Goal: Check status: Check status

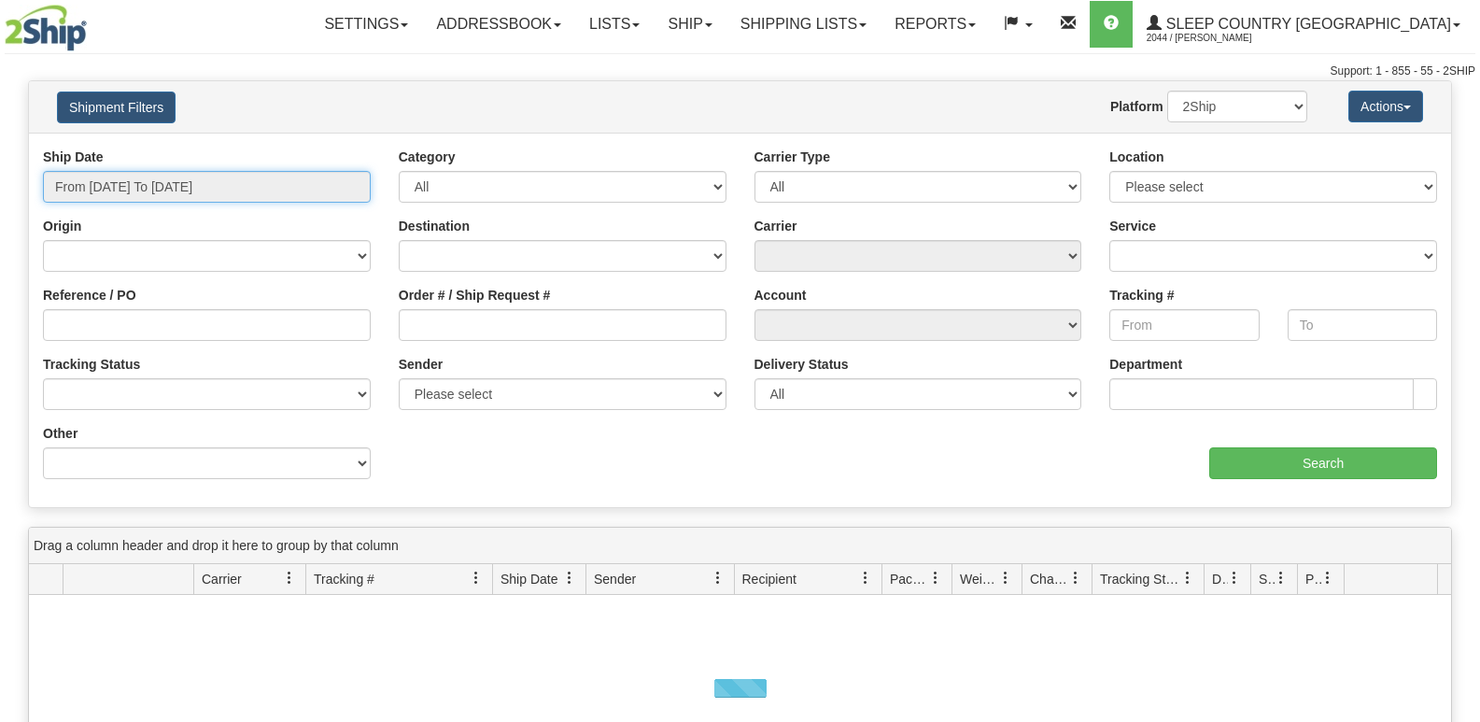
click at [166, 188] on input "From [DATE] To [DATE]" at bounding box center [207, 187] width 328 height 32
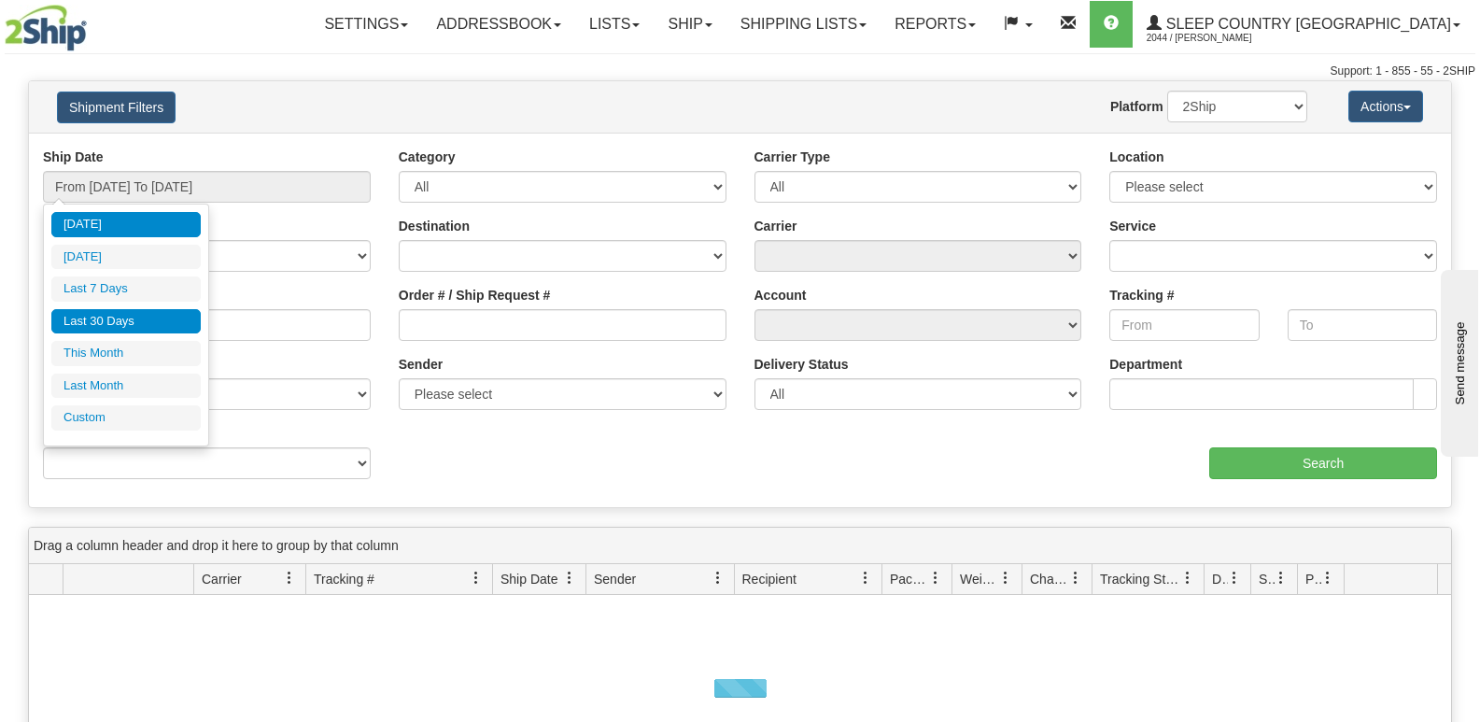
click at [107, 316] on li "Last 30 Days" at bounding box center [125, 321] width 149 height 25
type input "From [DATE] To [DATE]"
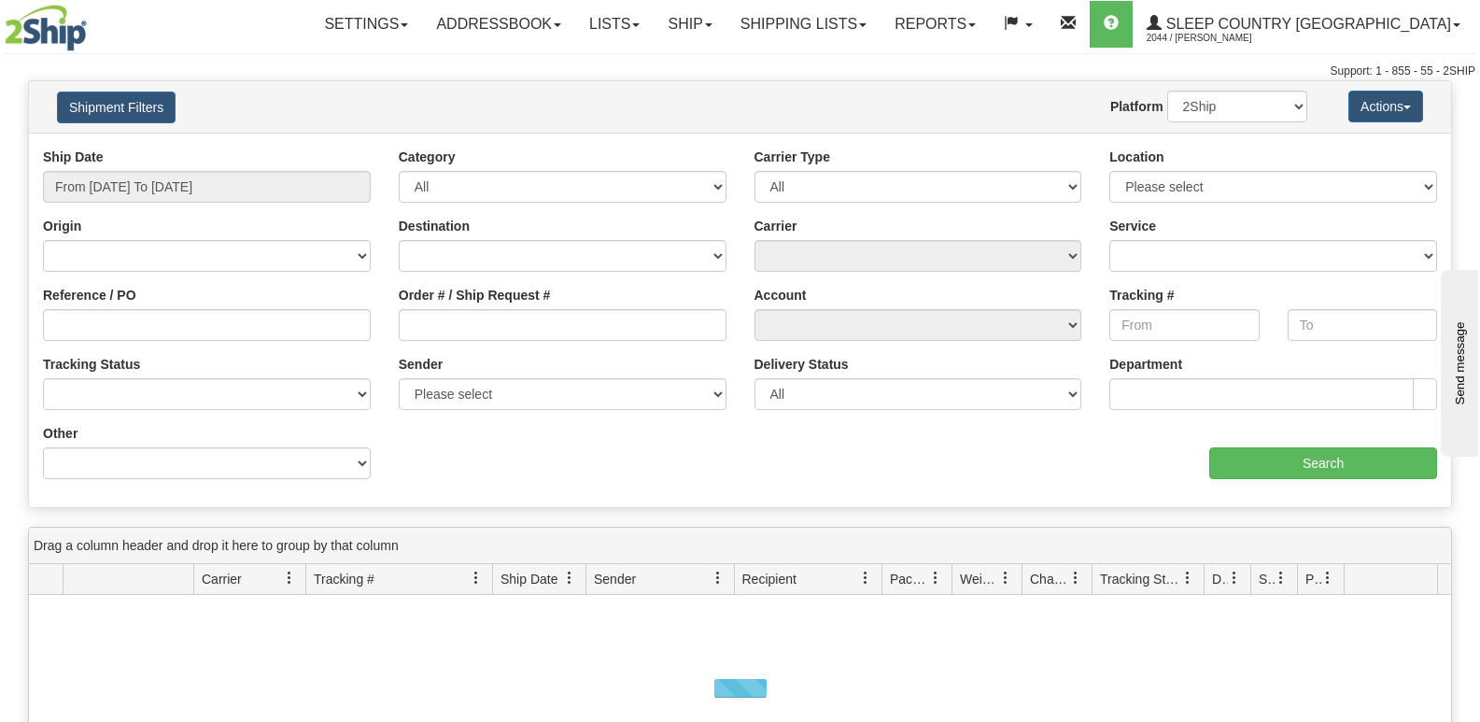
click at [405, 340] on div "Order # / Ship Request #" at bounding box center [563, 313] width 328 height 55
click at [470, 334] on input "Order # / Ship Request #" at bounding box center [563, 325] width 328 height 32
paste input "9000I067517"
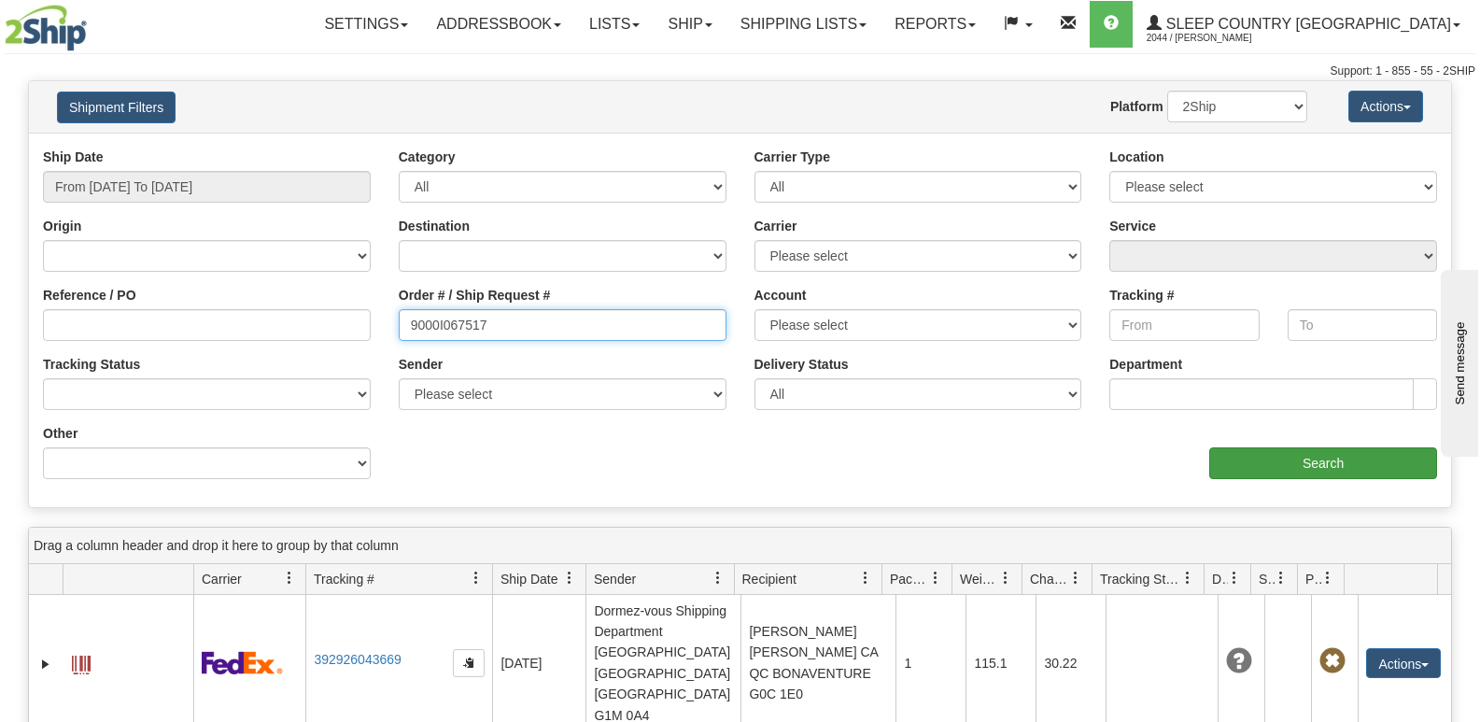
type input "9000I067517"
click at [1365, 474] on input "Search" at bounding box center [1323, 463] width 228 height 32
